Goal: Communication & Community: Answer question/provide support

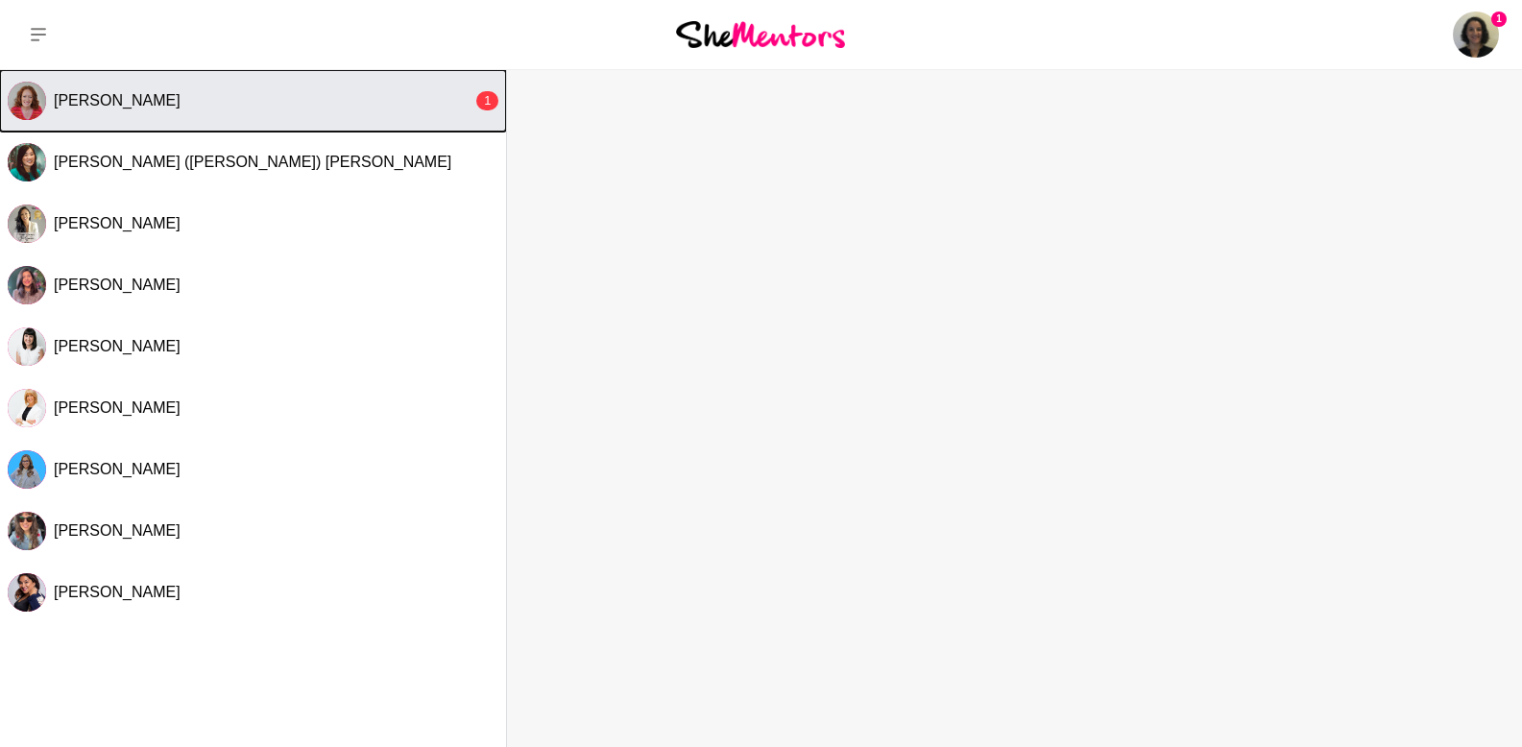
click at [277, 99] on div "[PERSON_NAME]" at bounding box center [263, 100] width 419 height 19
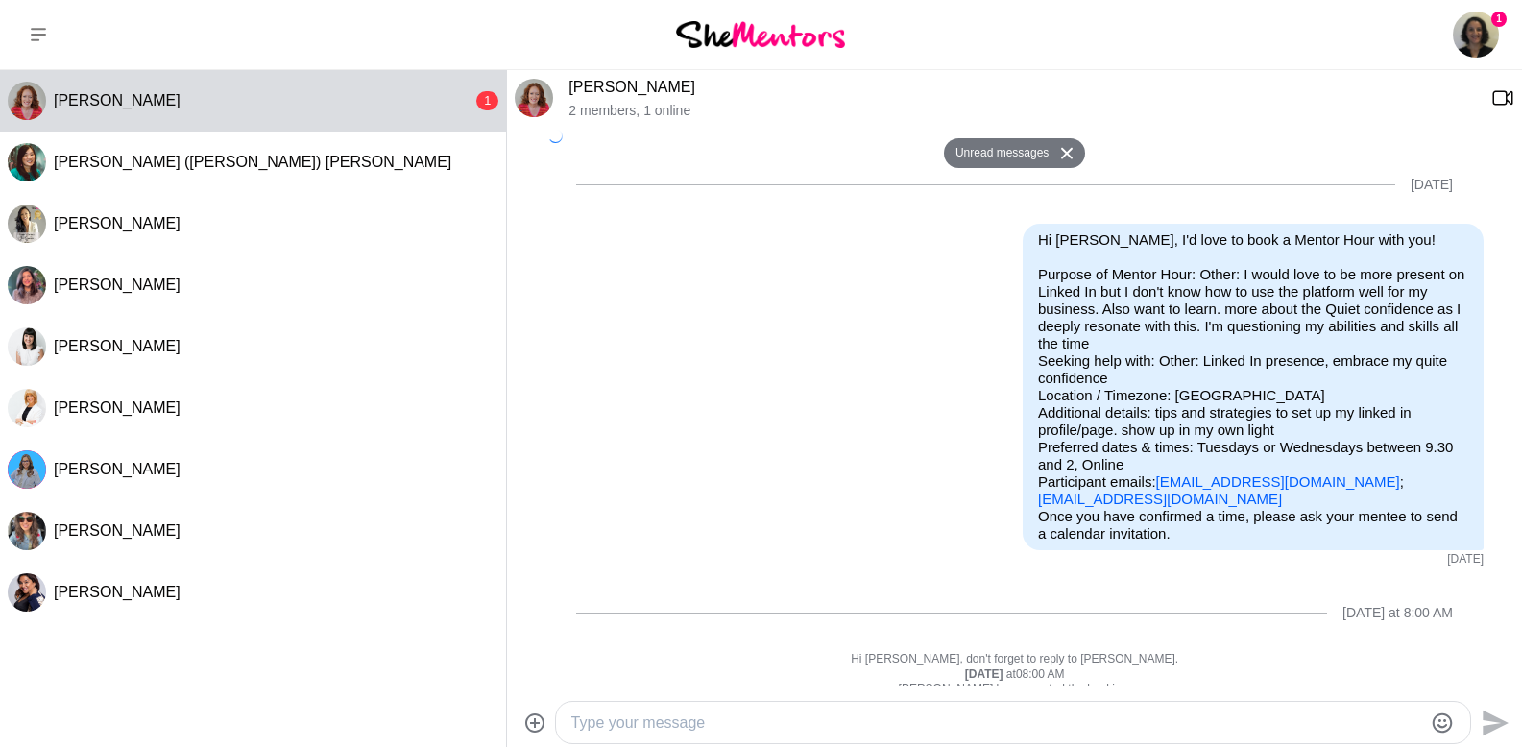
scroll to position [1234, 0]
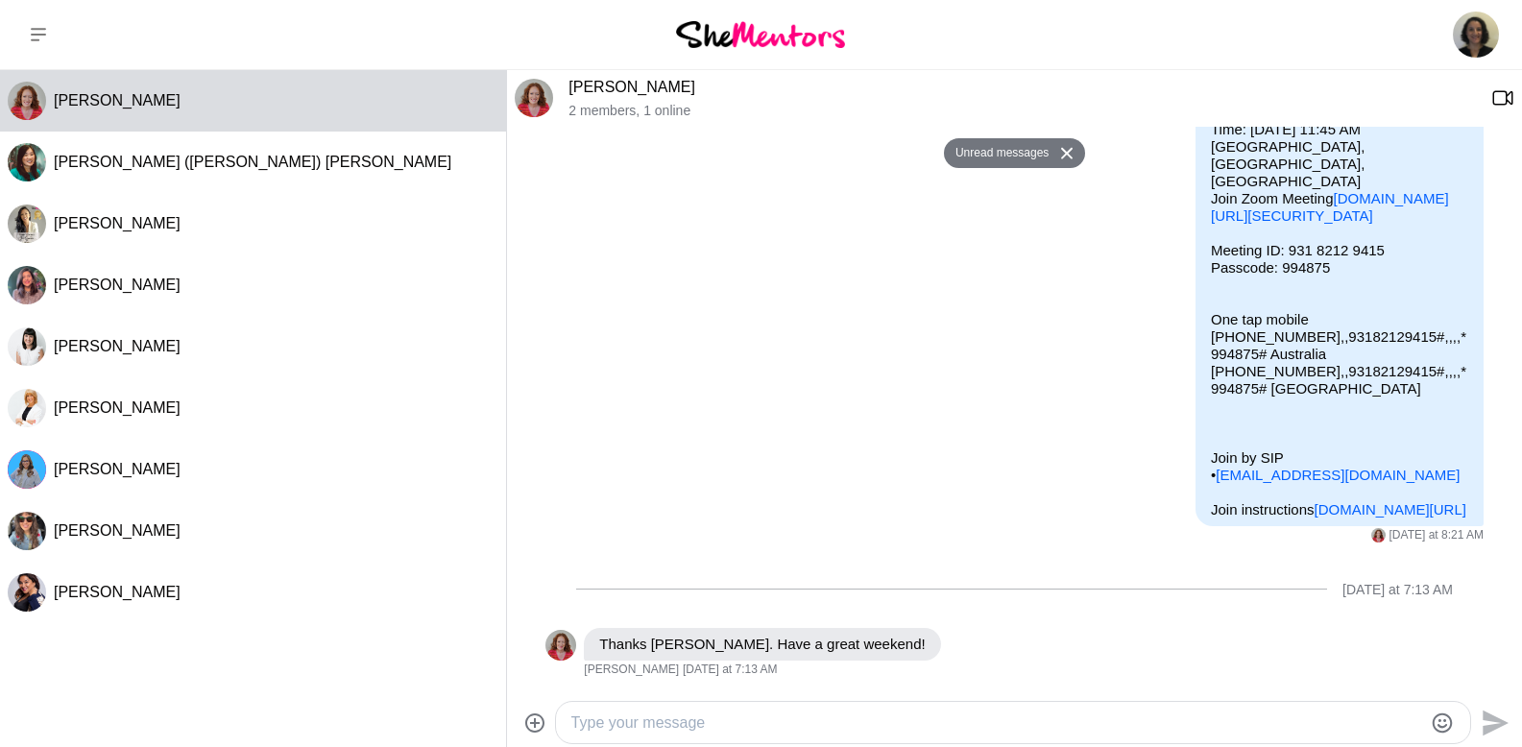
click at [723, 711] on textarea "Type your message" at bounding box center [996, 722] width 851 height 23
click at [949, 651] on div "Reply Pin Mark as unread Flag Mute" at bounding box center [986, 644] width 75 height 33
click at [955, 641] on icon "Open Reaction Selector" at bounding box center [961, 641] width 12 height 12
click at [692, 599] on div "Select Reaction: Heart" at bounding box center [695, 598] width 17 height 17
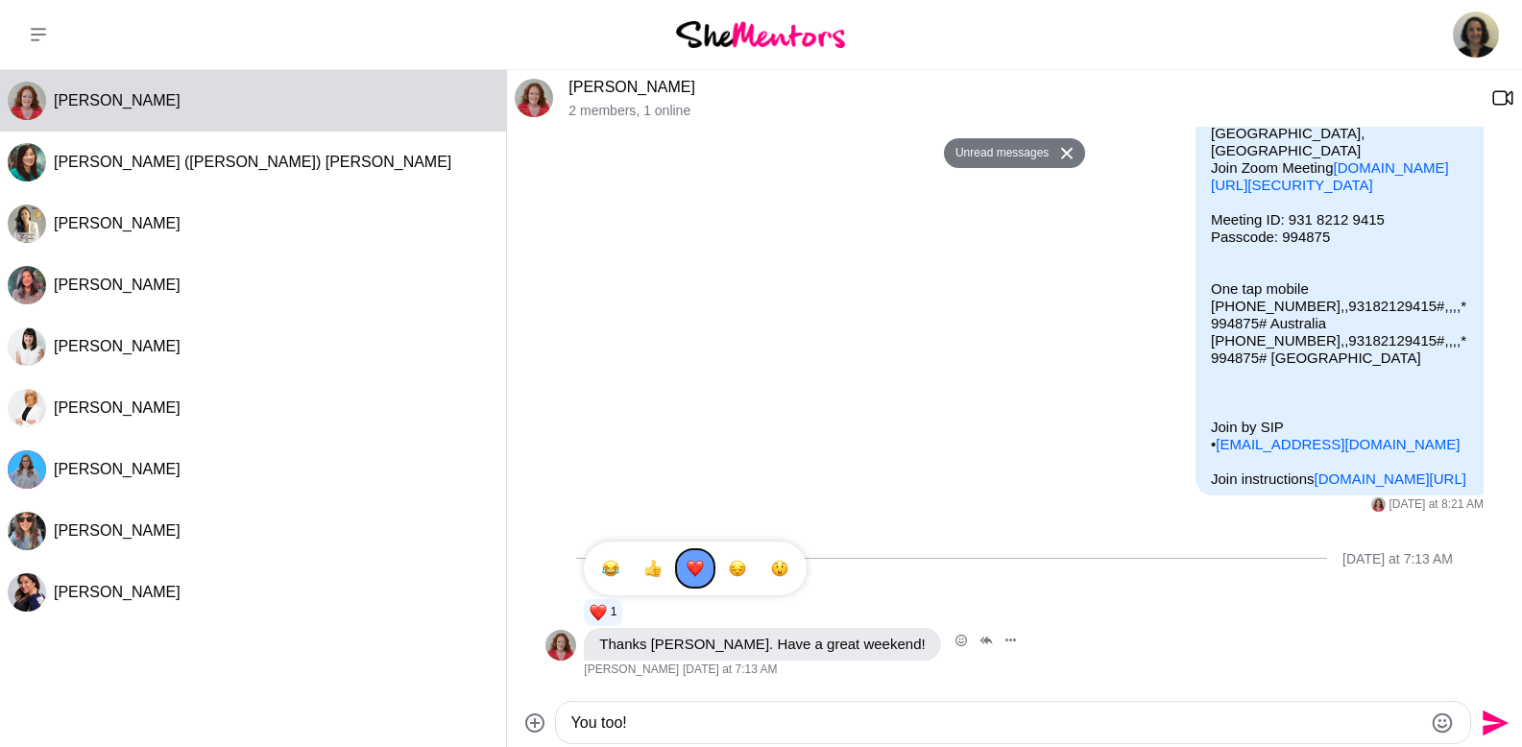
scroll to position [1264, 0]
click at [640, 722] on textarea "You too!" at bounding box center [996, 722] width 851 height 23
drag, startPoint x: 640, startPoint y: 722, endPoint x: 479, endPoint y: 696, distance: 163.4
click at [478, 696] on div "[PERSON_NAME] ([PERSON_NAME]) [PERSON_NAME] [PERSON_NAME] Absolom [PERSON_NAME]…" at bounding box center [761, 409] width 1522 height 678
click at [714, 728] on textarea "You too!" at bounding box center [996, 722] width 851 height 23
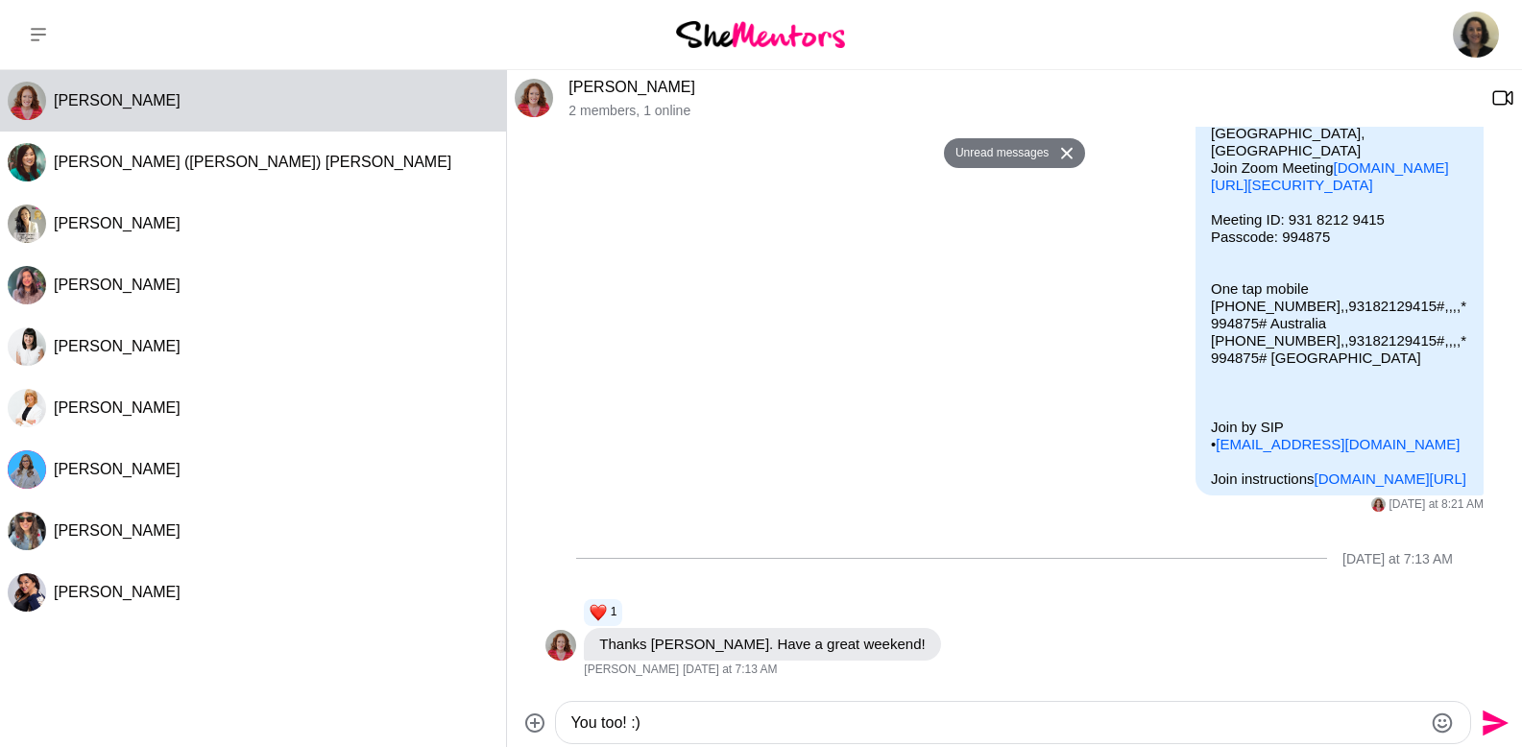
type textarea "You too! :)"
click at [1494, 718] on icon "Send" at bounding box center [1495, 723] width 26 height 26
